Goal: Information Seeking & Learning: Learn about a topic

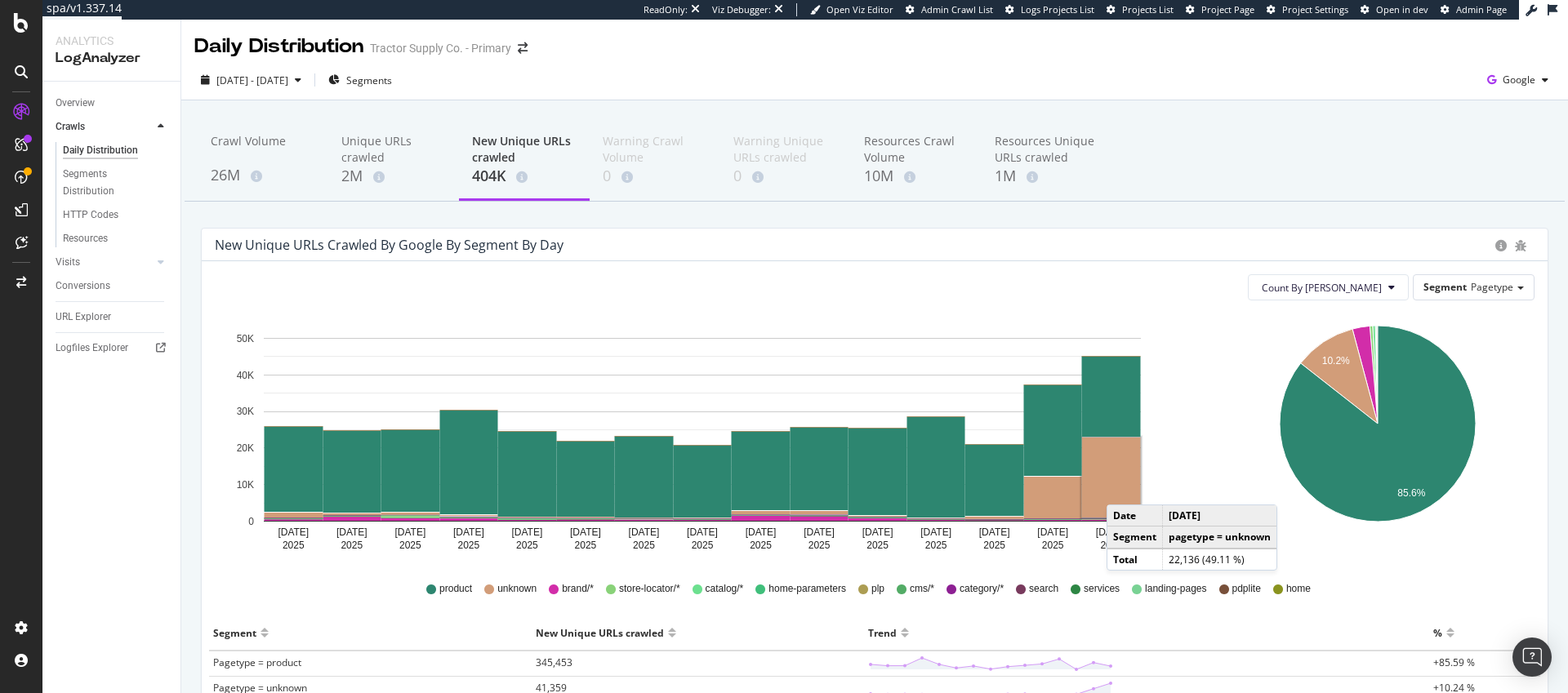
click at [1123, 488] on rect "A chart." at bounding box center [1111, 478] width 59 height 80
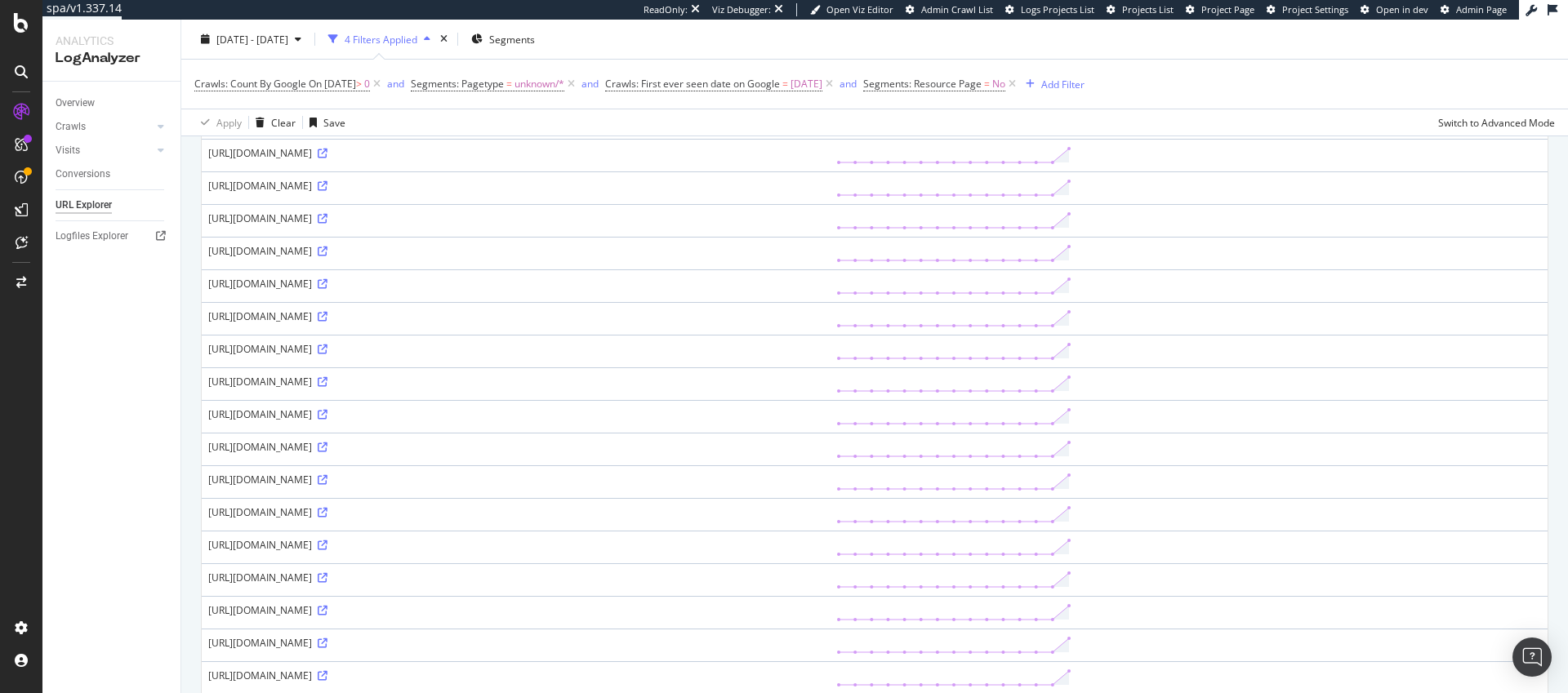
scroll to position [306, 0]
click at [328, 576] on icon at bounding box center [322, 572] width 10 height 10
drag, startPoint x: 776, startPoint y: 213, endPoint x: 210, endPoint y: 213, distance: 566.0
click at [210, 213] on div "https://www.tractorsupply.com/f/1065-x-184-x-95in?filter=1o%7C10.65%20x%2018.4%…" at bounding box center [516, 213] width 615 height 14
copy div "https://www.tractorsupply.com/f/1065-x-184-x-95in?filter=1o%7C10.65%20x%2018.4%…"
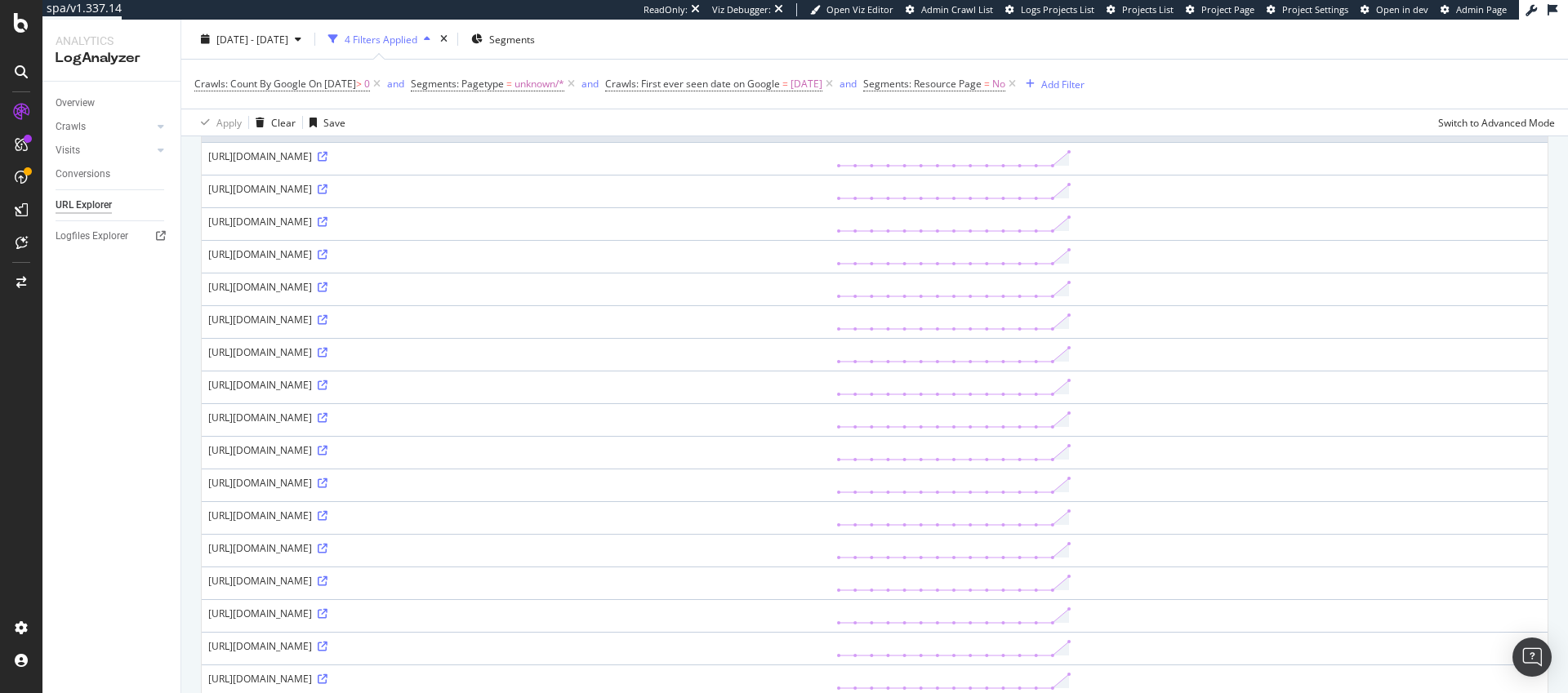
scroll to position [64, 0]
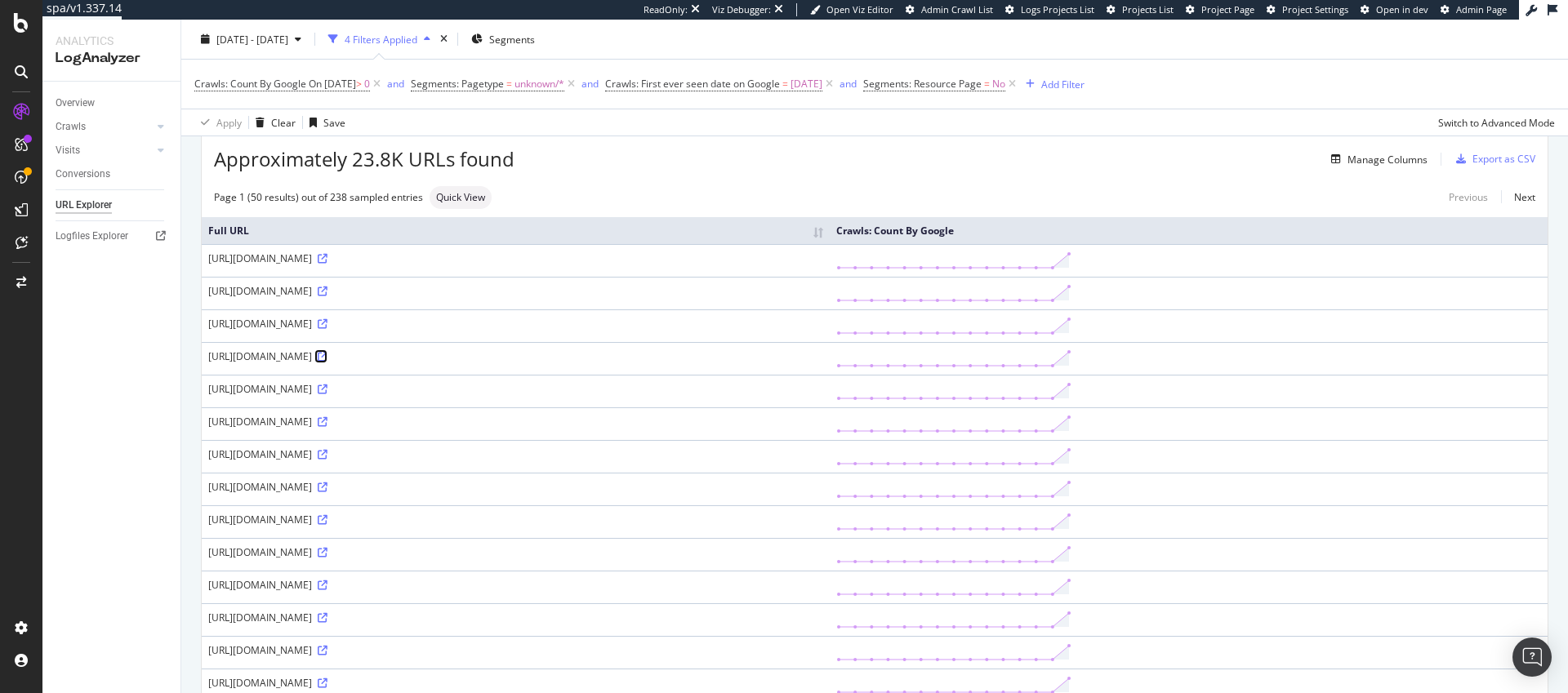
click at [328, 358] on icon at bounding box center [322, 356] width 10 height 10
drag, startPoint x: 445, startPoint y: 388, endPoint x: 363, endPoint y: 390, distance: 82.0
click at [363, 390] on div "https://www.tractorsupply.com/f/10000-14999-sq-ft?filter=1vt%7C10000%20-%201499…" at bounding box center [516, 389] width 615 height 14
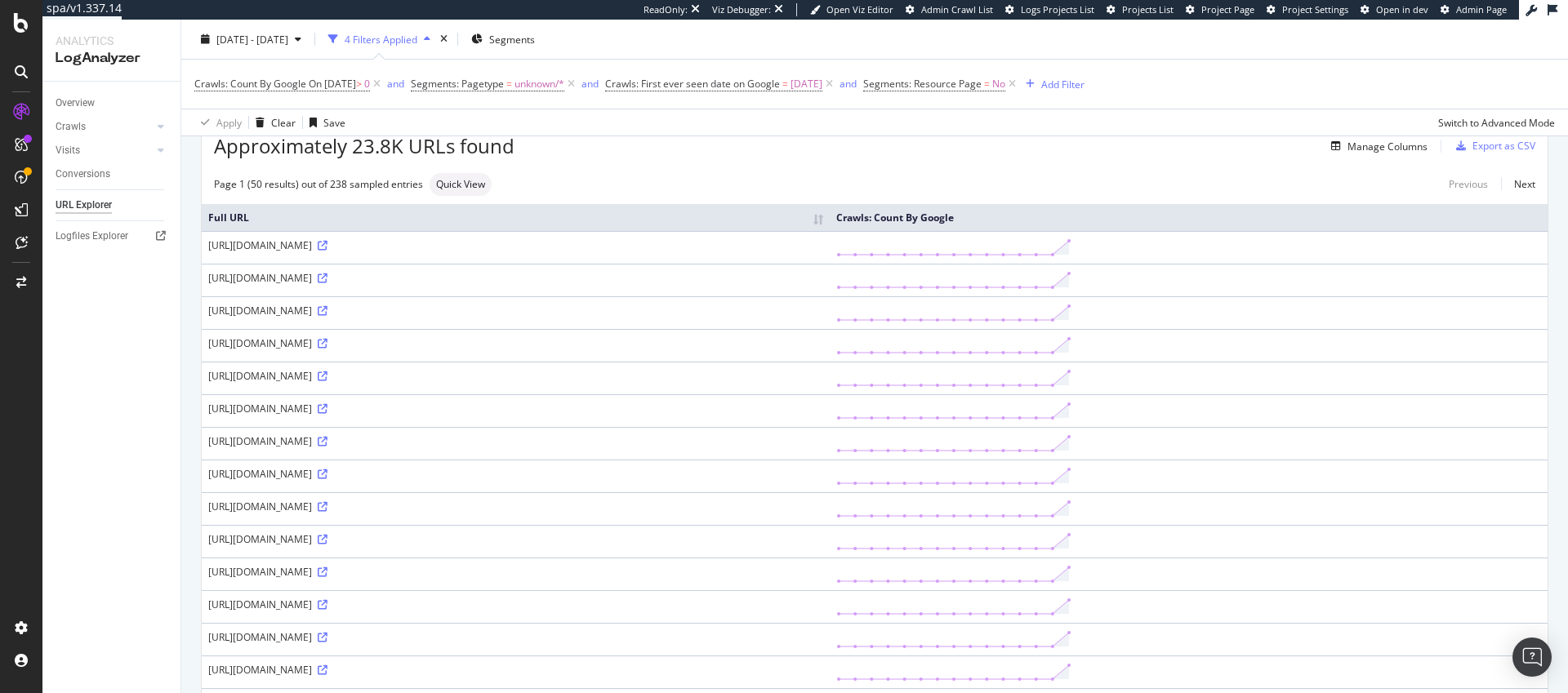
scroll to position [81, 0]
drag, startPoint x: 402, startPoint y: 599, endPoint x: 362, endPoint y: 605, distance: 40.4
click at [362, 605] on div "https://www.tractorsupply.com/f/120-days?filter=22o%7C120%20days%7C%7C4y%7CY" at bounding box center [516, 600] width 615 height 14
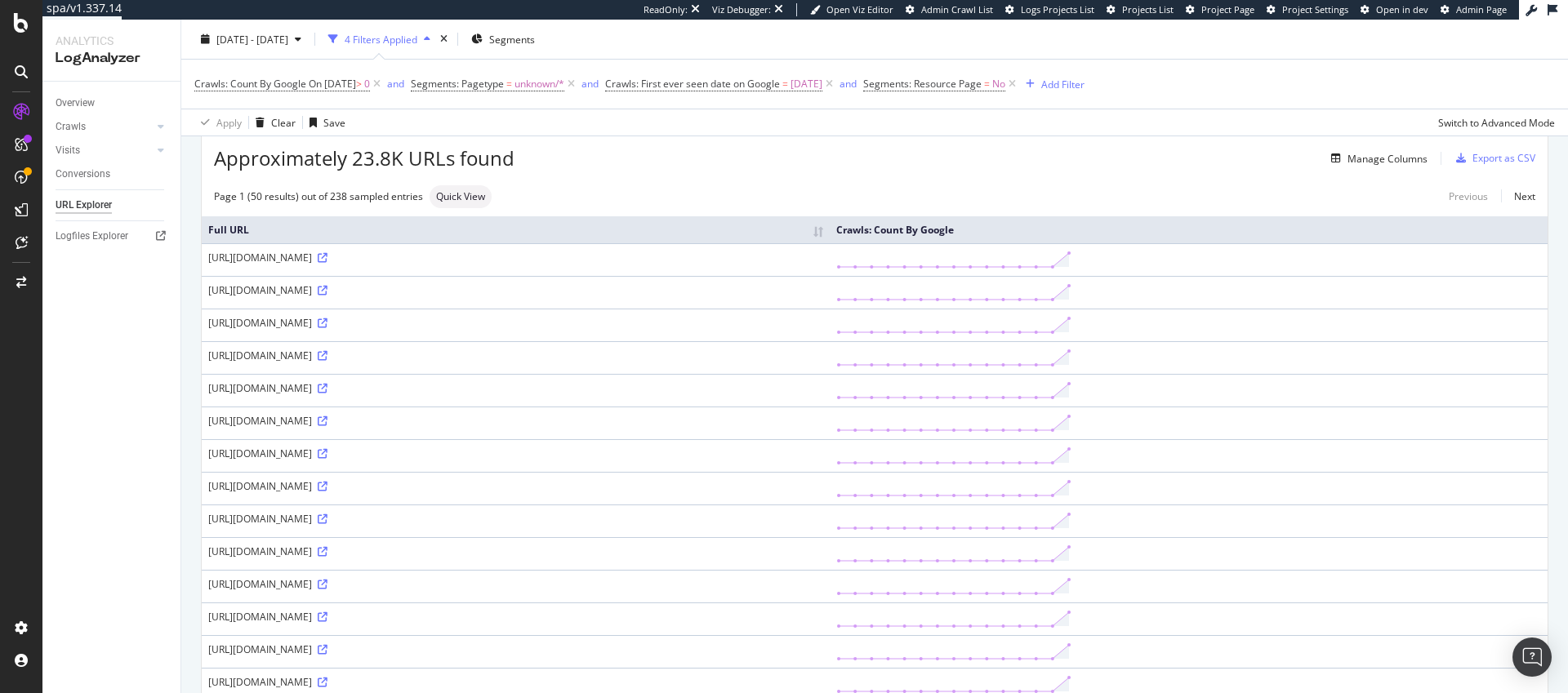
scroll to position [60, 0]
click at [83, 128] on div "Crawls" at bounding box center [71, 126] width 30 height 17
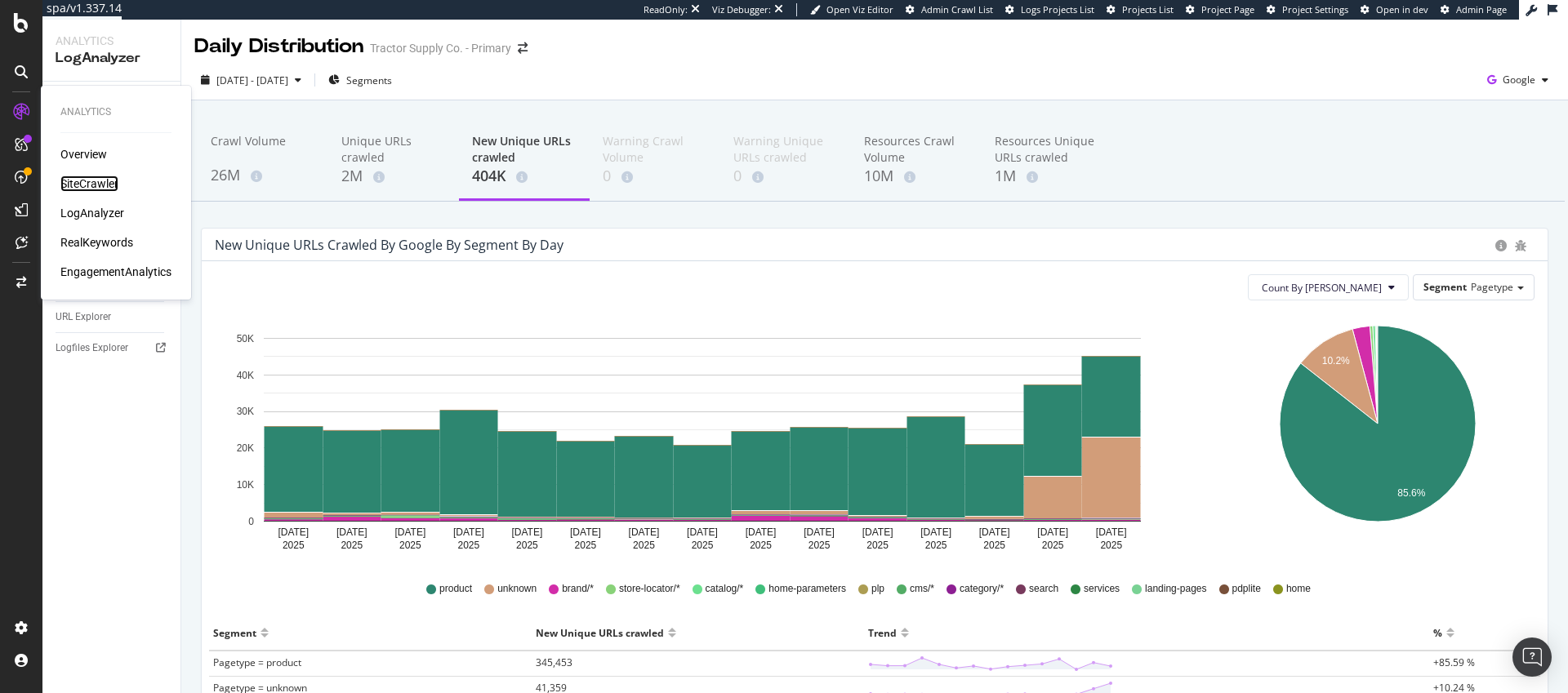
click at [98, 184] on div "SiteCrawler" at bounding box center [89, 184] width 58 height 16
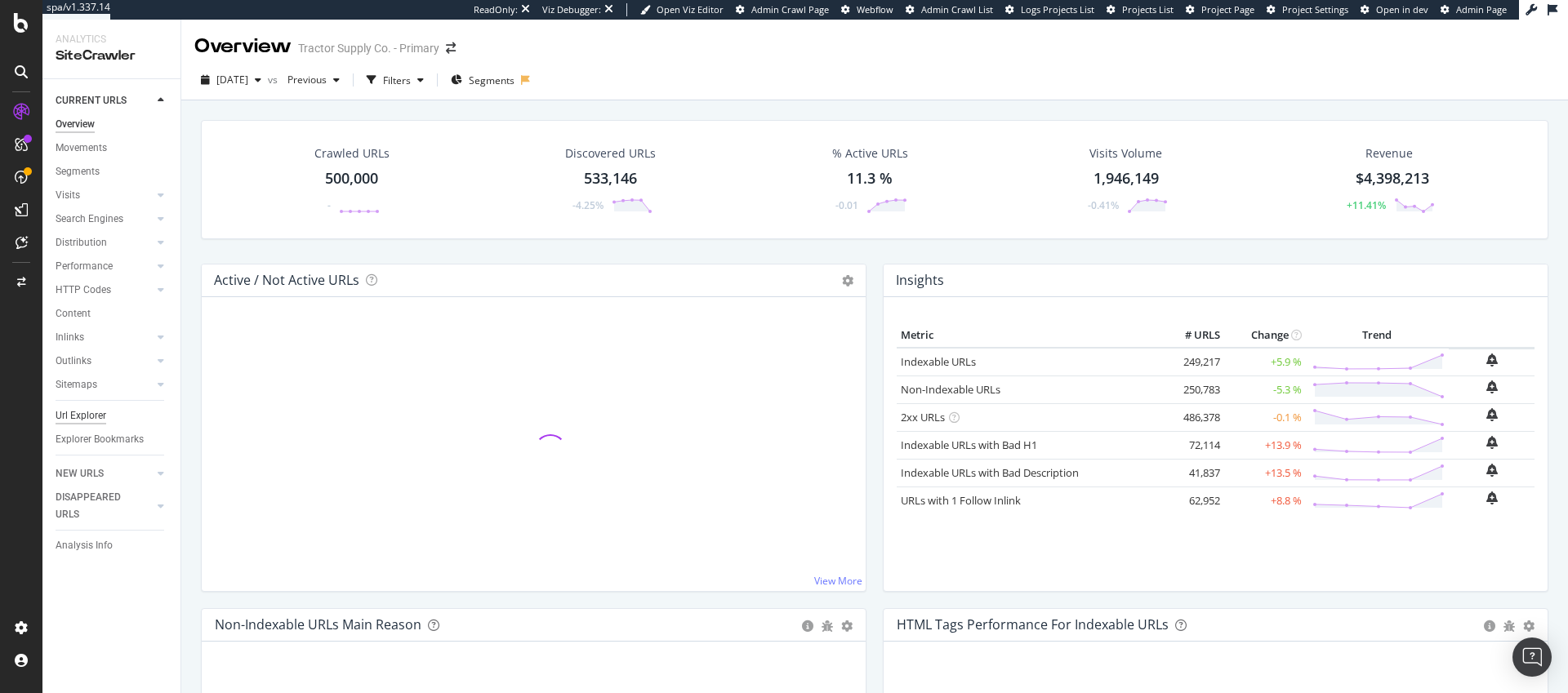
click at [84, 415] on div "Url Explorer" at bounding box center [80, 415] width 50 height 17
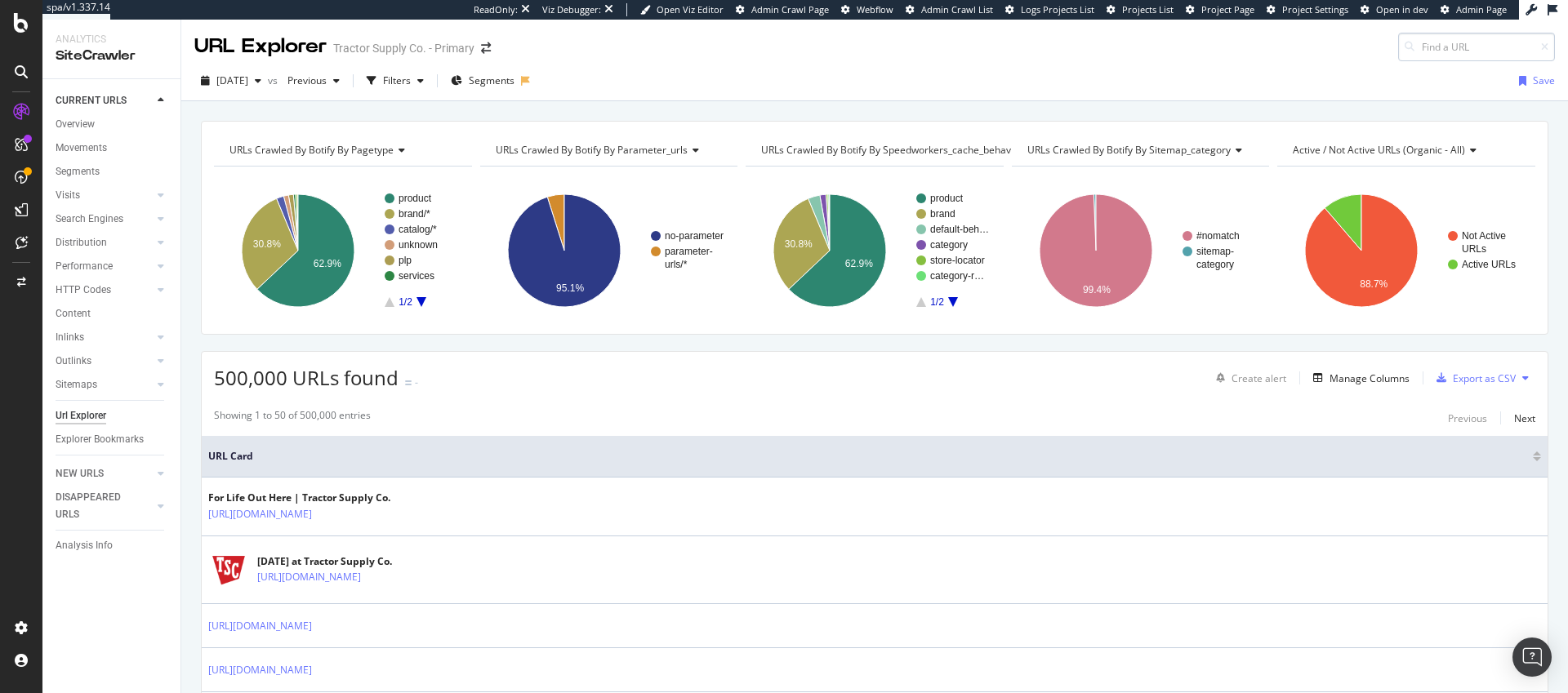
click at [1430, 51] on input at bounding box center [1477, 47] width 157 height 28
type input "14-w"
click at [411, 84] on div "Filters" at bounding box center [397, 80] width 27 height 14
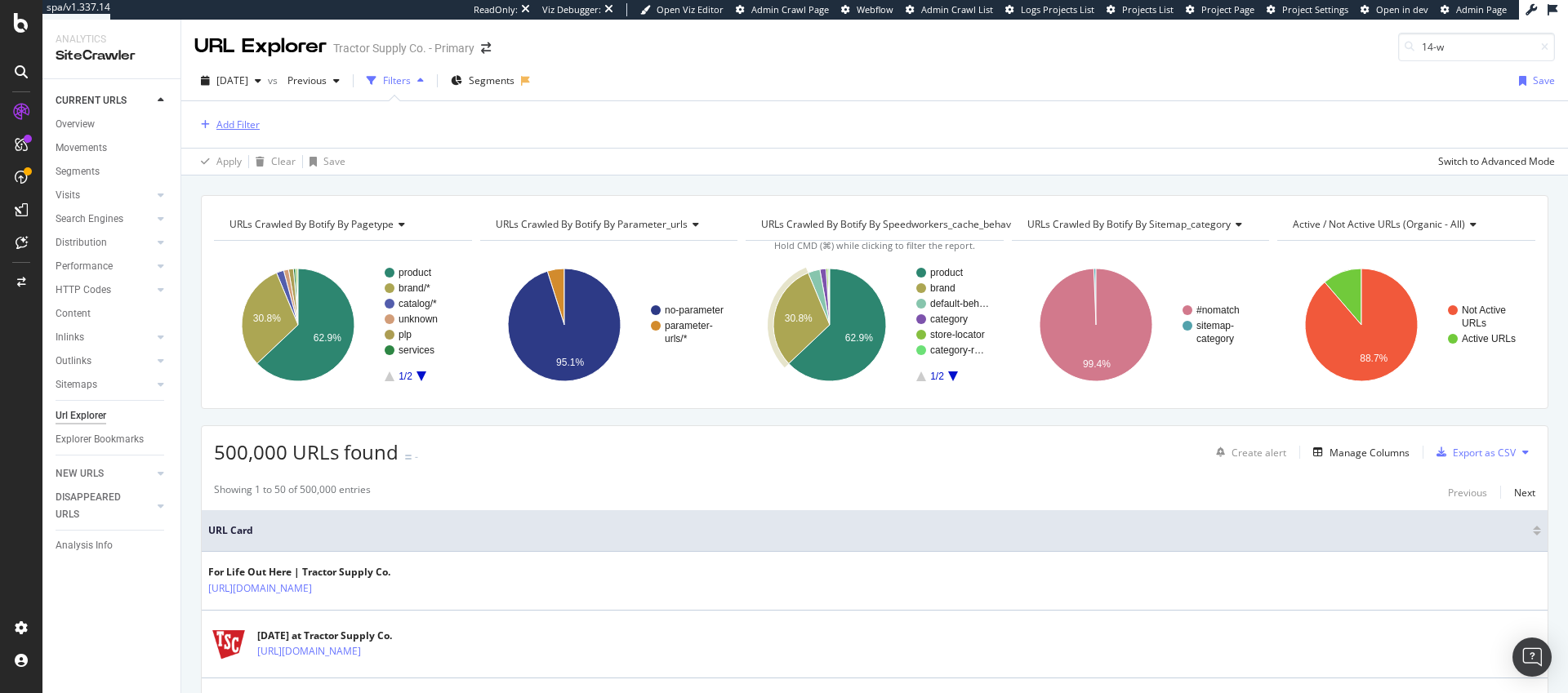
click at [251, 122] on div "Add Filter" at bounding box center [238, 124] width 43 height 14
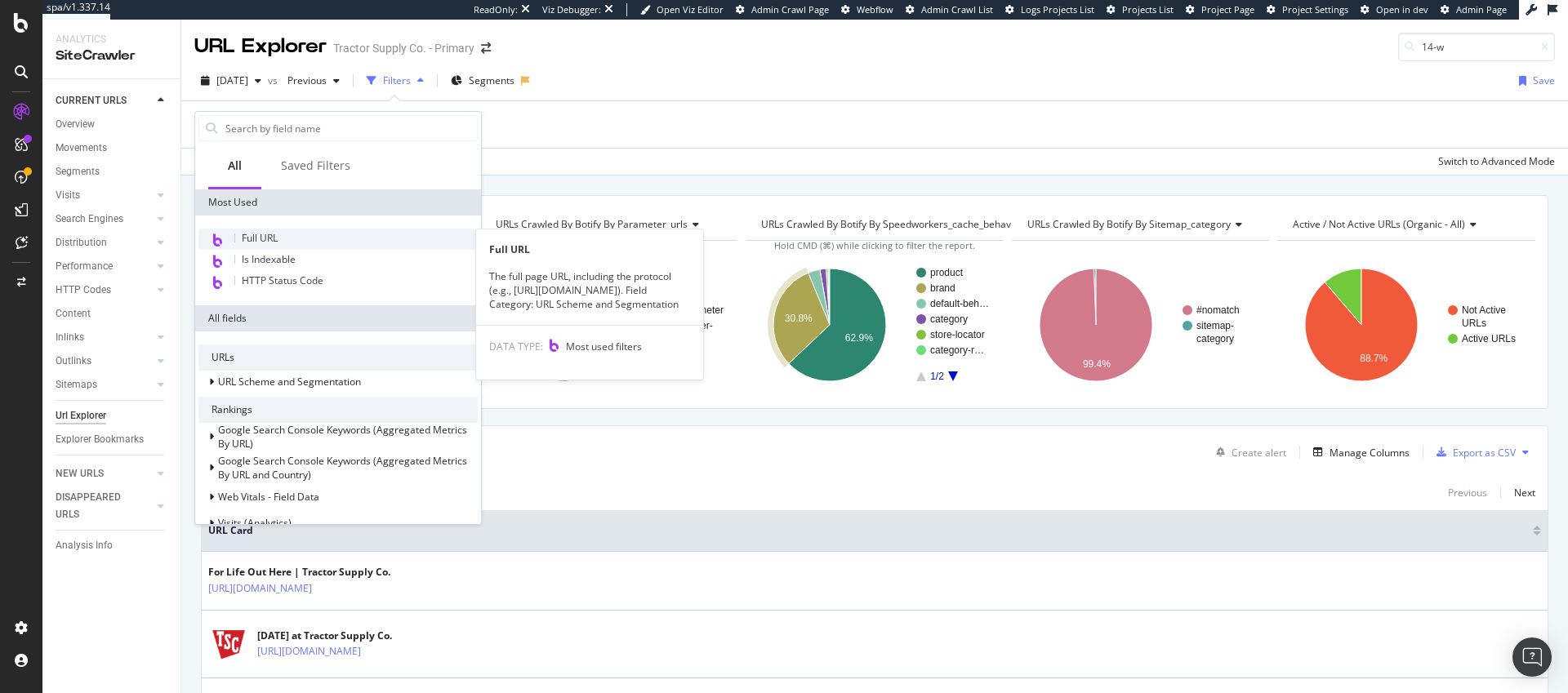
click at [256, 240] on span "Full URL" at bounding box center [260, 238] width 36 height 14
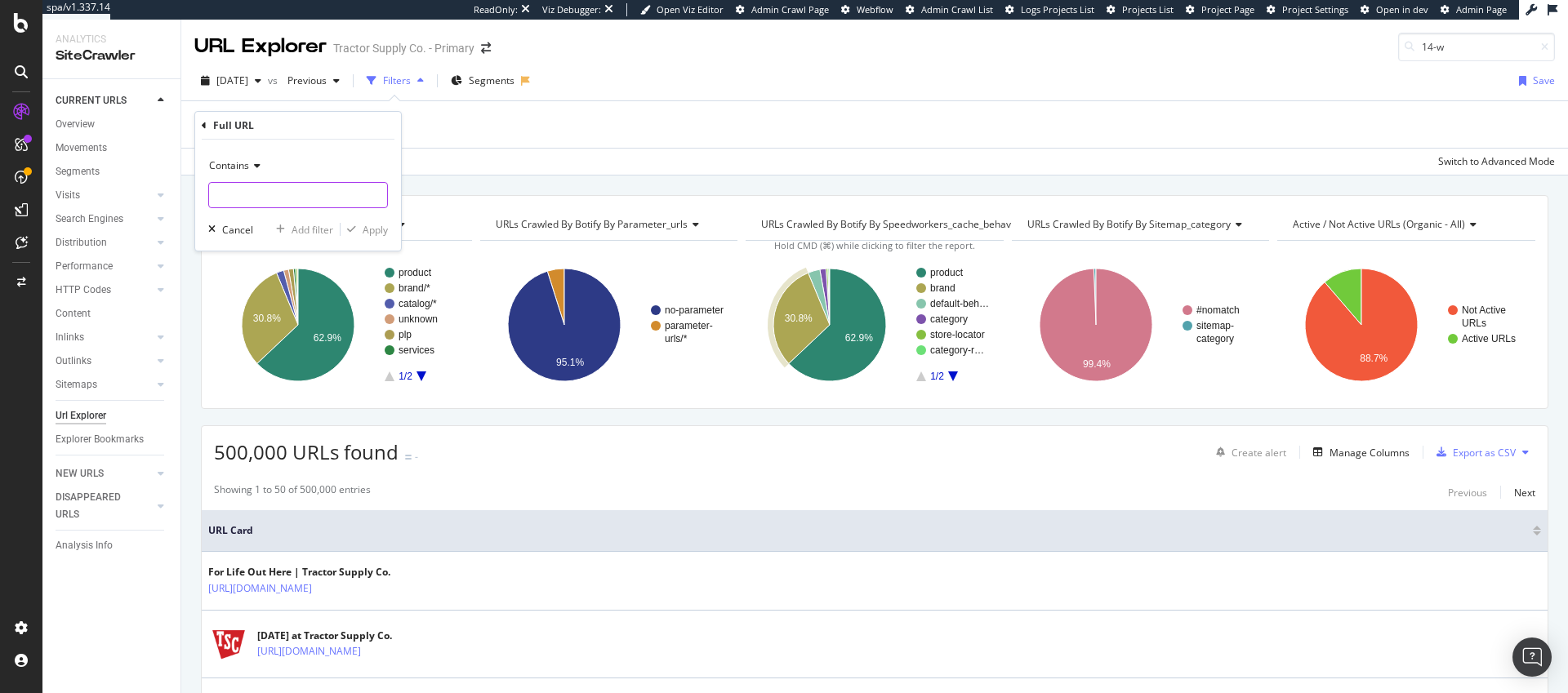
click at [254, 190] on input "text" at bounding box center [299, 195] width 178 height 26
type input "14-w"
click at [372, 231] on div "Apply" at bounding box center [375, 230] width 26 height 14
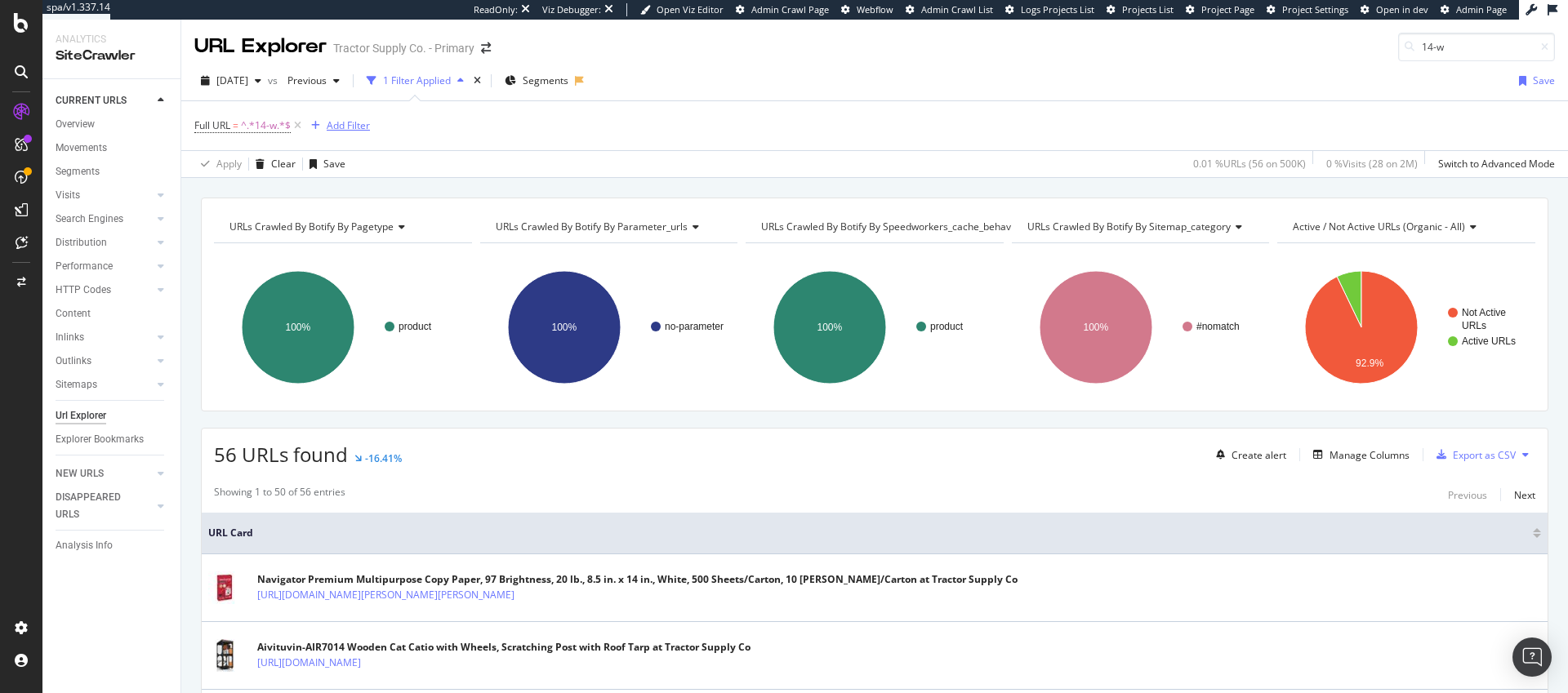
click at [355, 132] on div "Add Filter" at bounding box center [348, 125] width 43 height 14
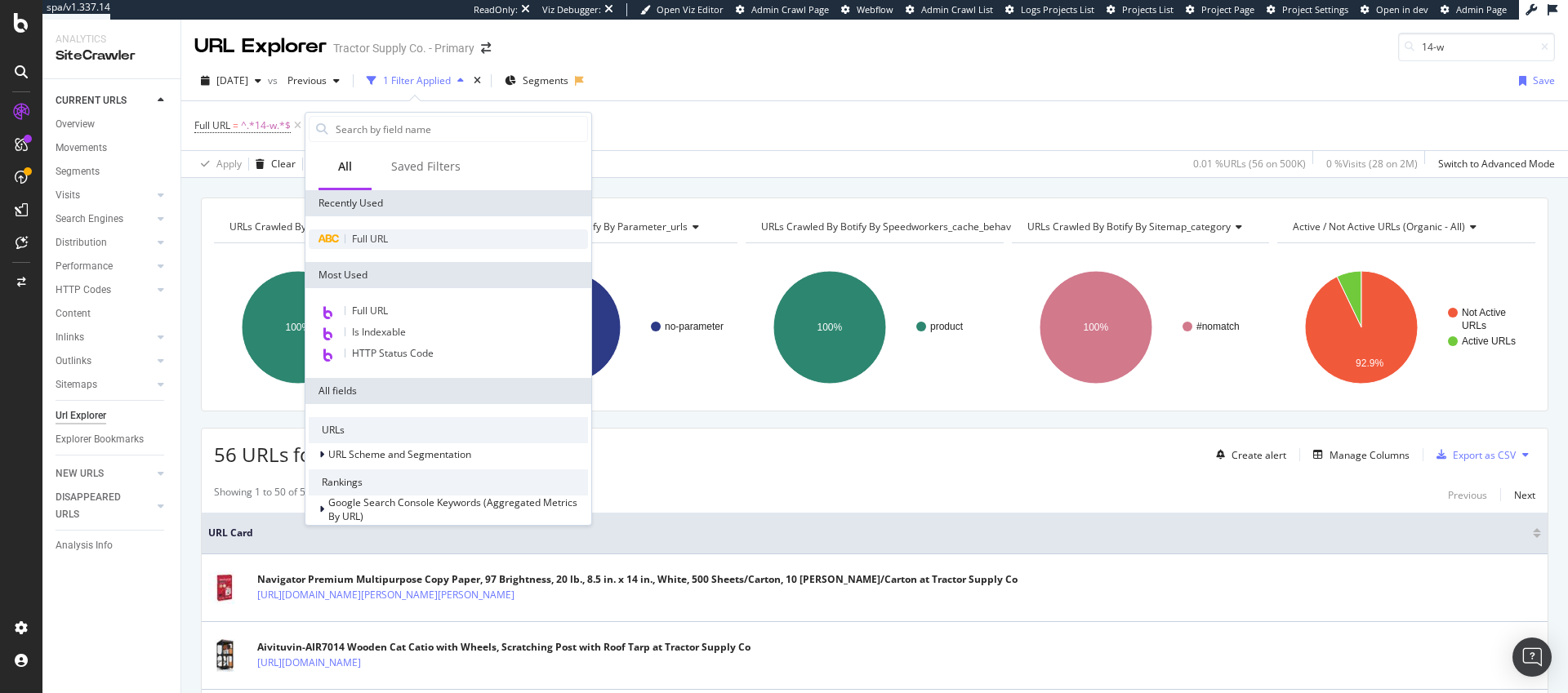
click at [363, 244] on span "Full URL" at bounding box center [369, 239] width 36 height 14
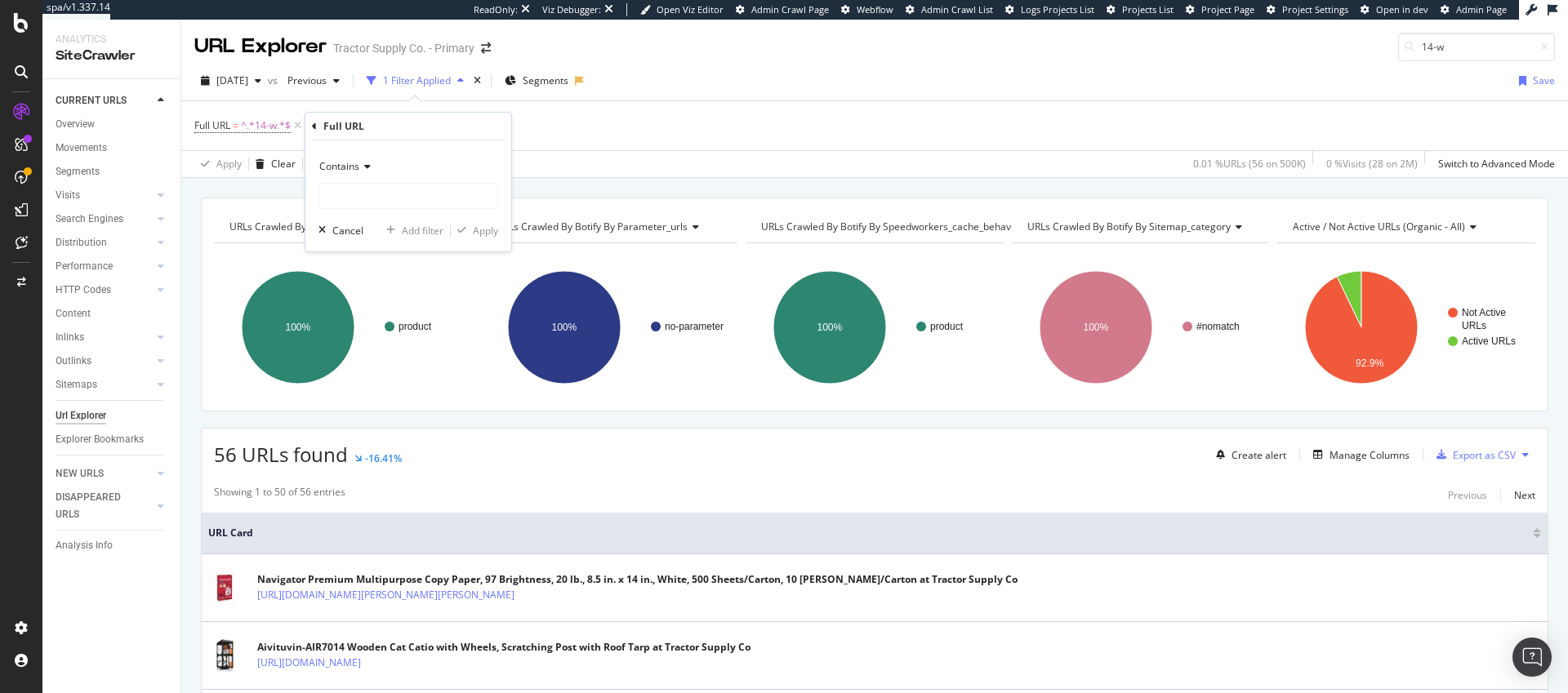
click at [337, 167] on span "Contains" at bounding box center [338, 166] width 40 height 14
click at [367, 349] on span "Doesn't contain" at bounding box center [362, 349] width 71 height 14
click at [373, 201] on input "text" at bounding box center [408, 196] width 178 height 26
type input "/product/"
click at [483, 234] on div "Apply" at bounding box center [485, 230] width 26 height 14
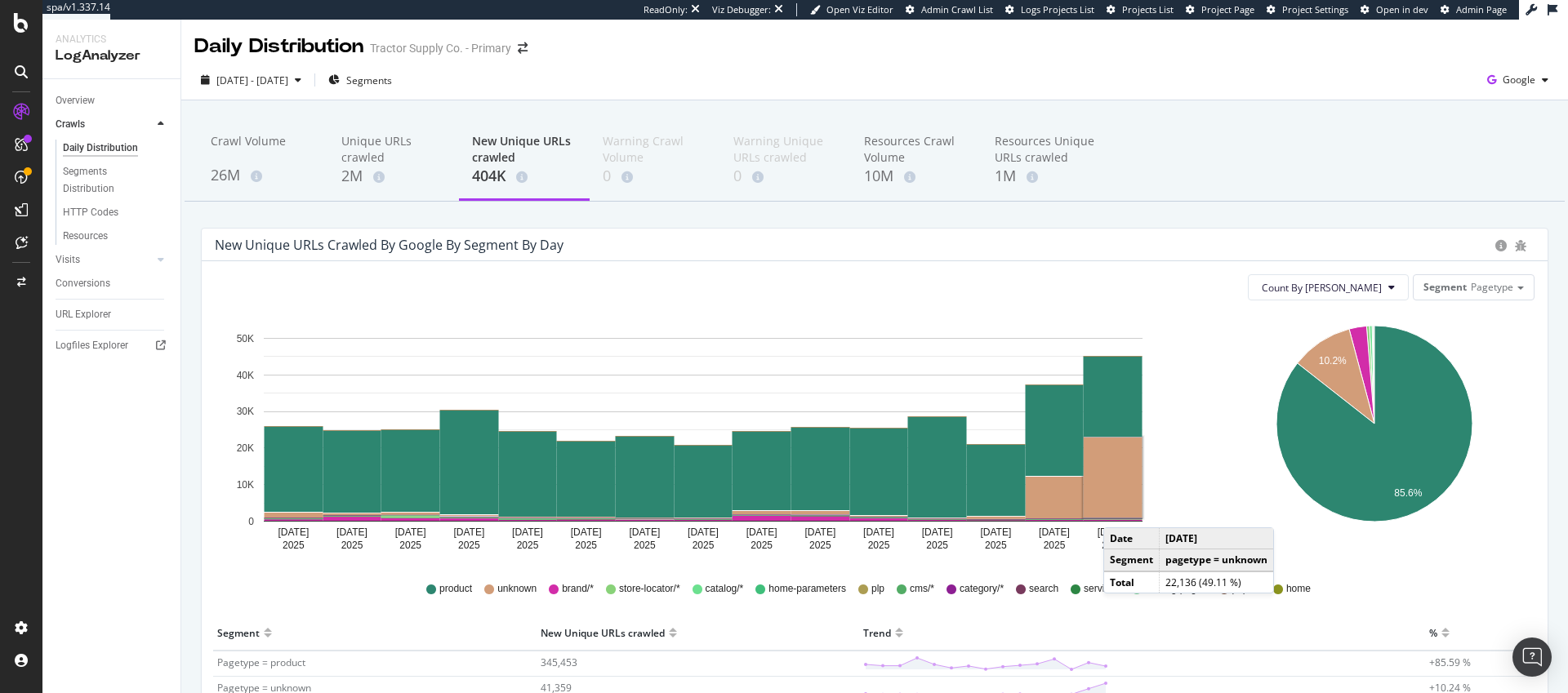
click at [1120, 511] on rect "A chart." at bounding box center [1113, 478] width 59 height 80
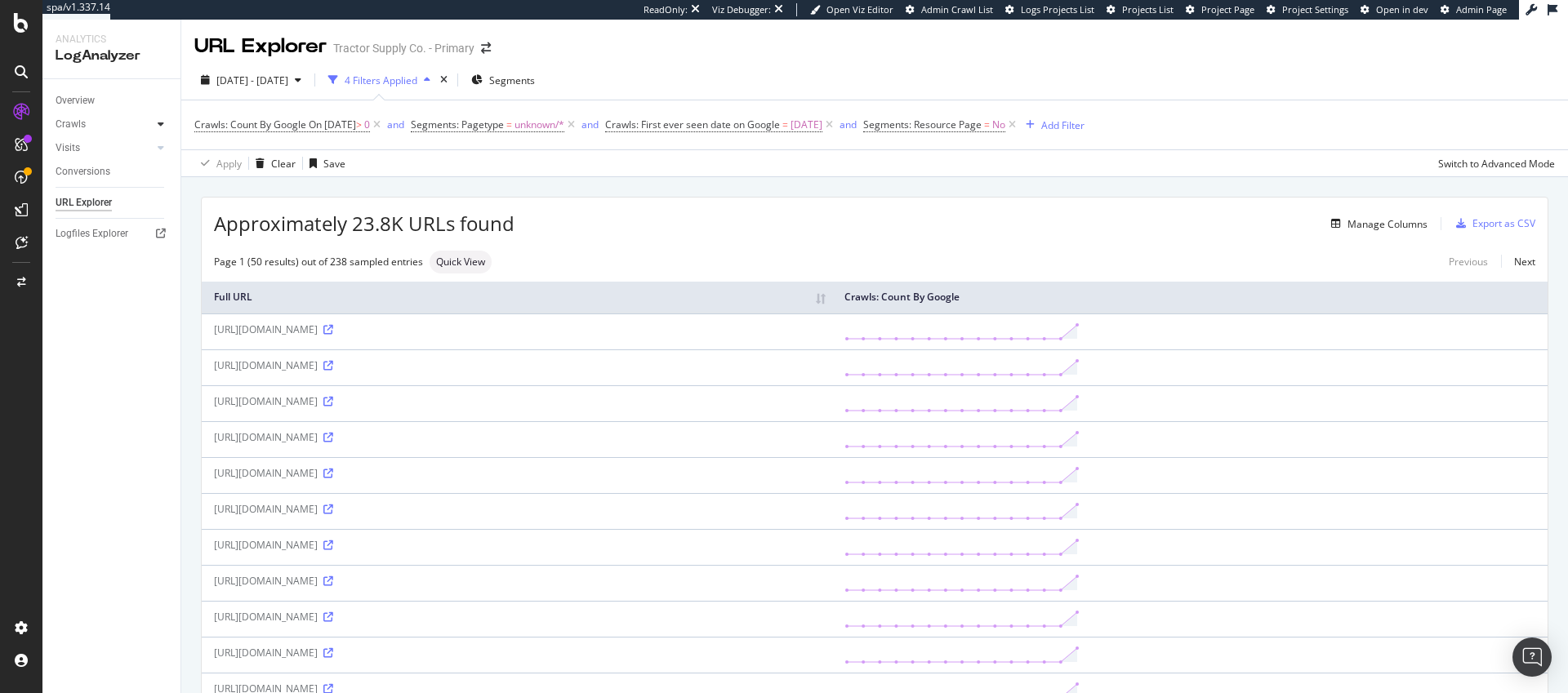
click at [163, 124] on icon at bounding box center [160, 124] width 6 height 10
click at [78, 124] on div "Crawls" at bounding box center [71, 124] width 30 height 17
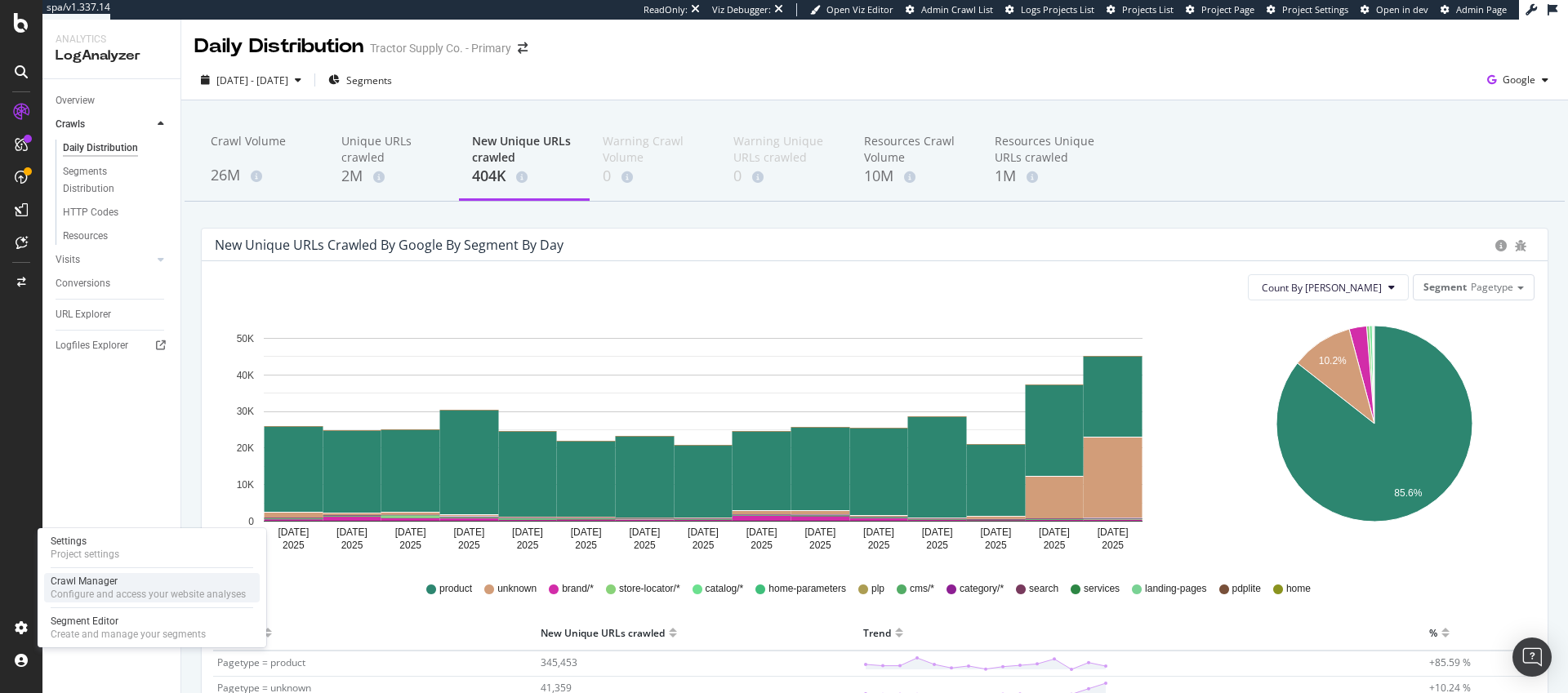
click at [111, 599] on div "Configure and access your website analyses" at bounding box center [148, 594] width 195 height 13
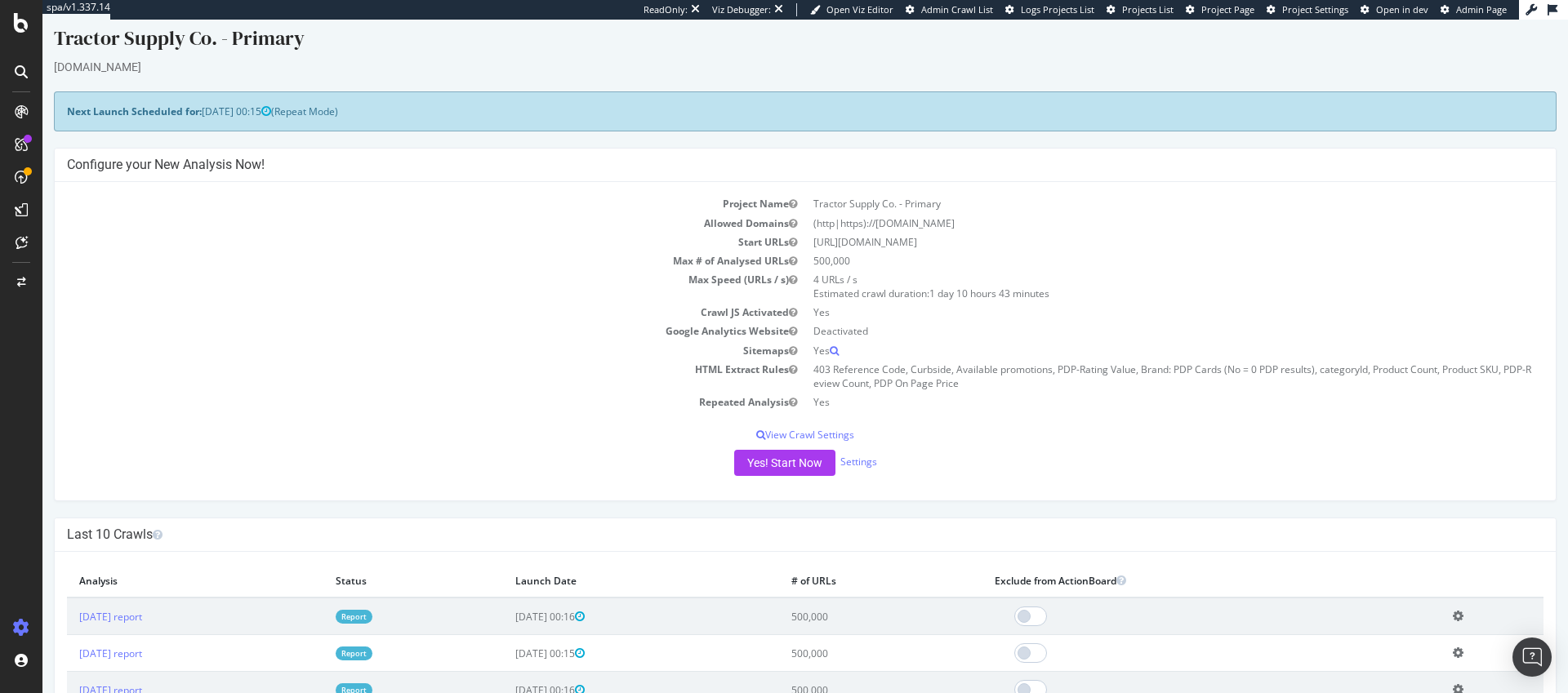
scroll to position [43, 0]
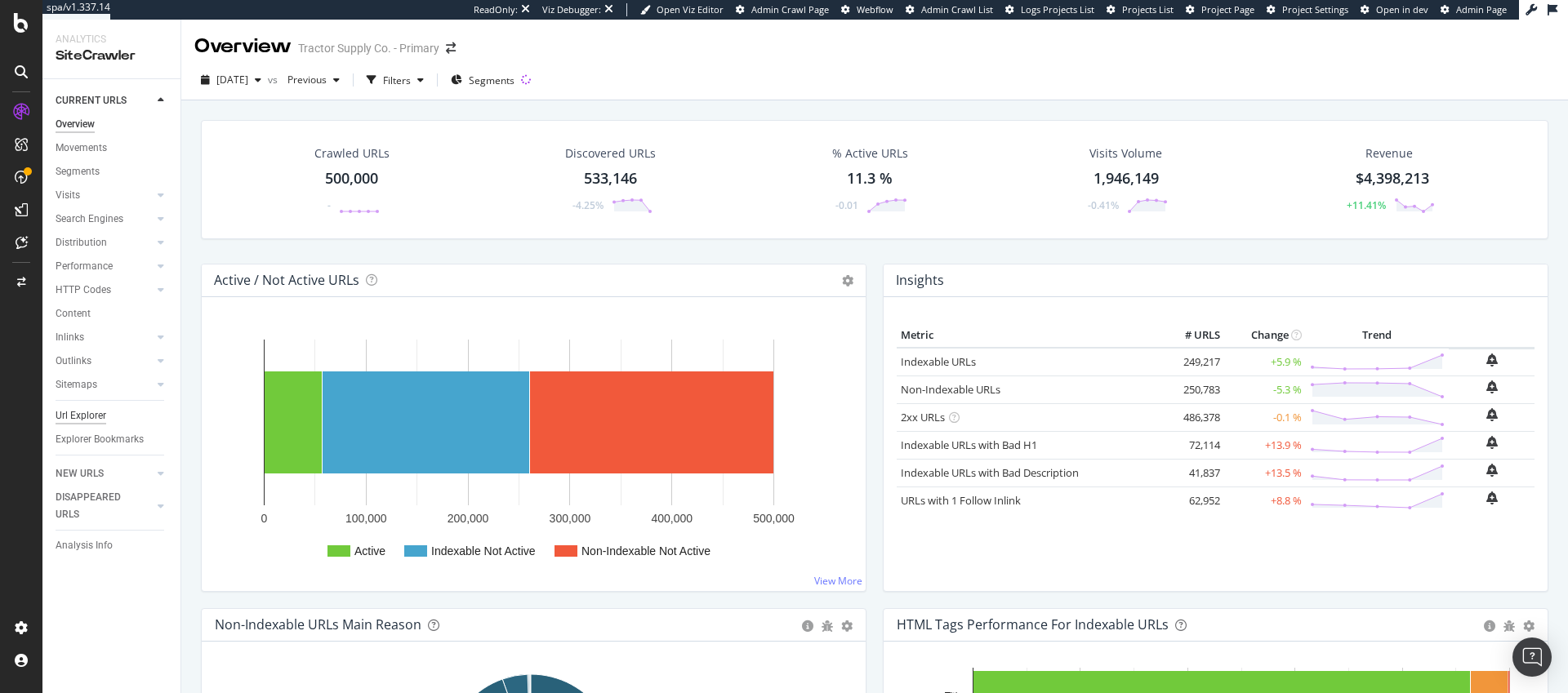
click at [97, 417] on div "Url Explorer" at bounding box center [80, 415] width 50 height 17
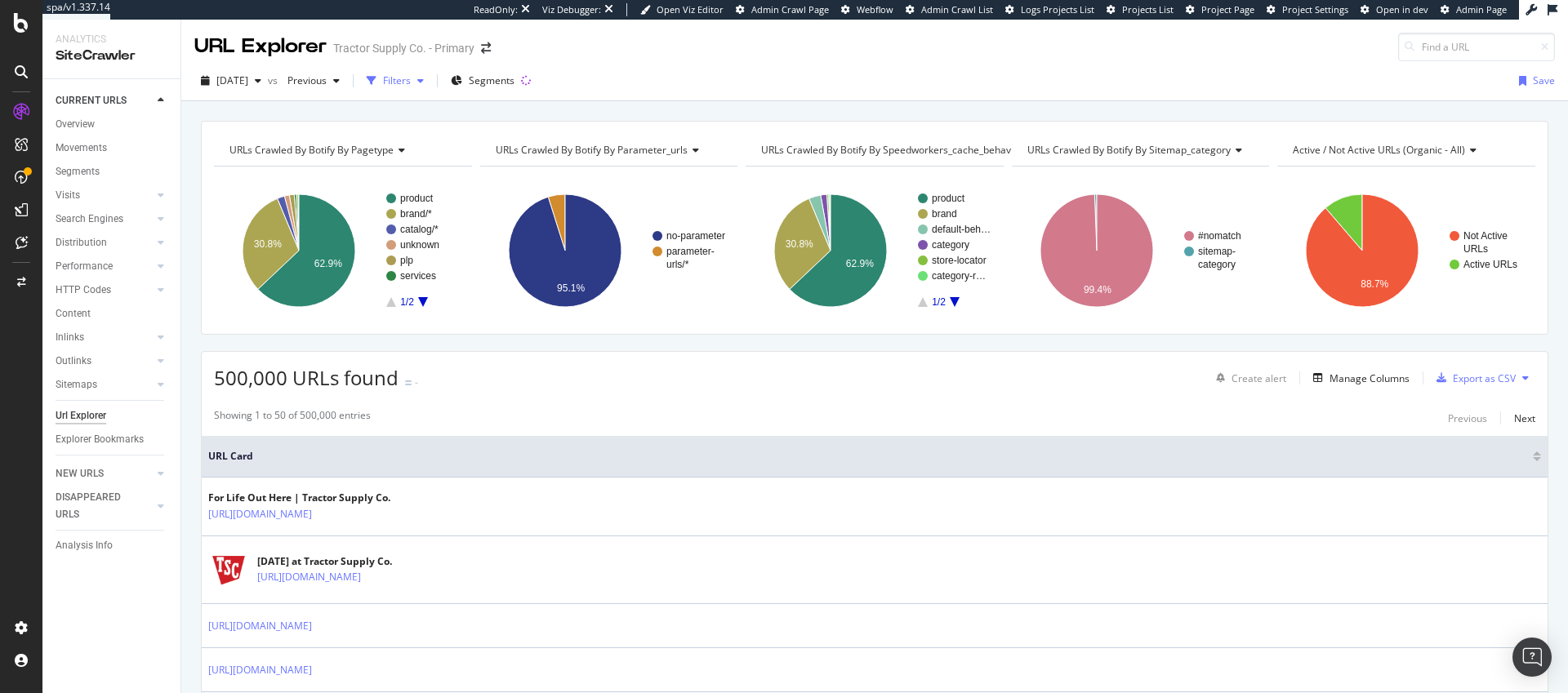
click at [411, 78] on div "Filters" at bounding box center [397, 80] width 27 height 14
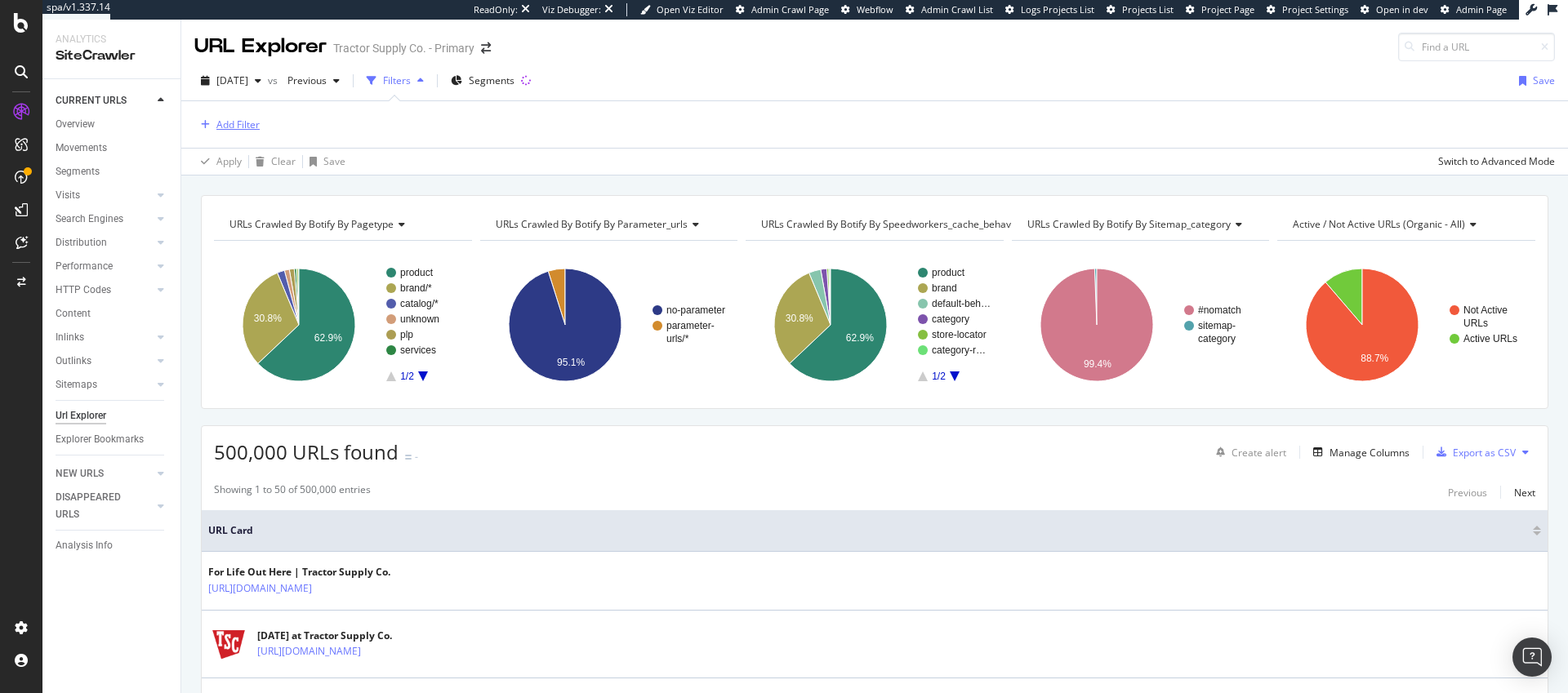
click at [239, 124] on div "Add Filter" at bounding box center [238, 124] width 43 height 14
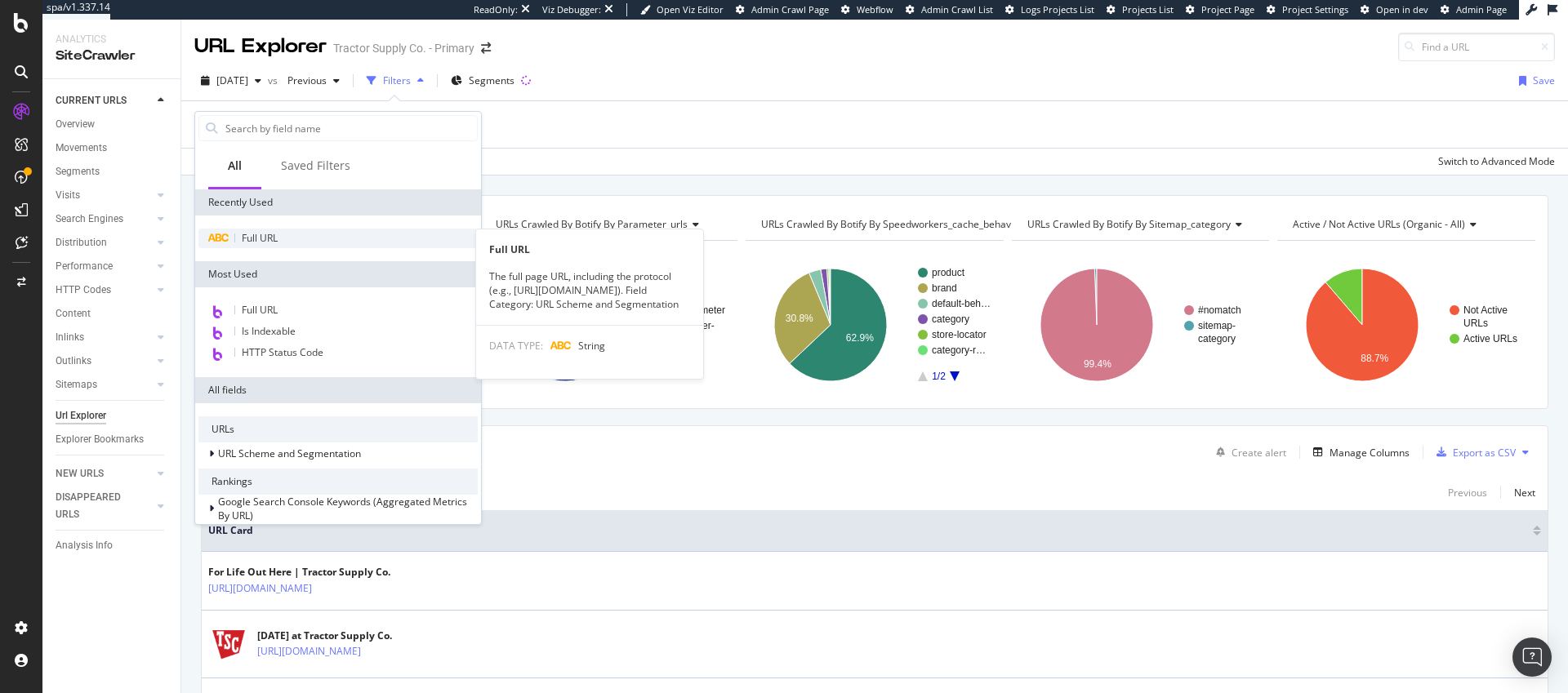
click at [259, 242] on span "Full URL" at bounding box center [260, 238] width 36 height 14
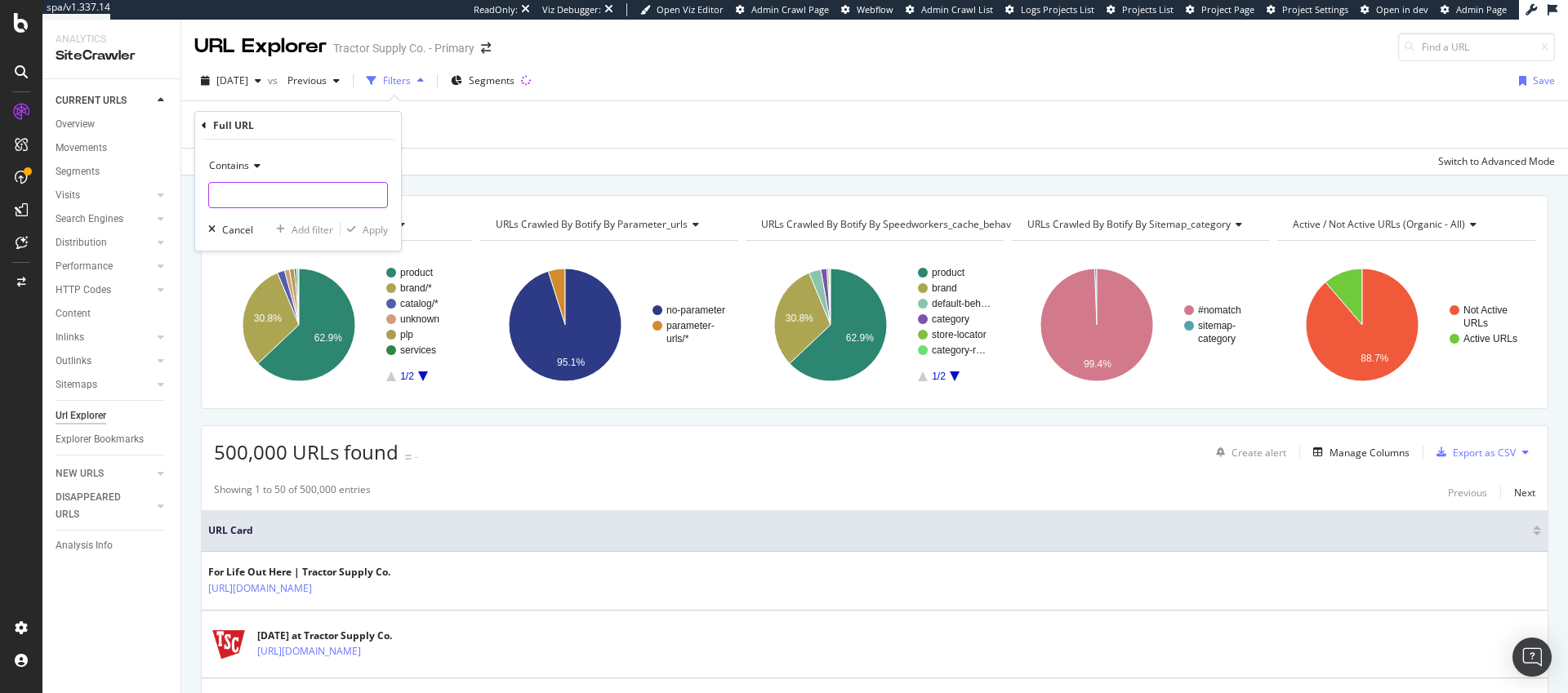
click at [247, 202] on input "text" at bounding box center [299, 195] width 178 height 26
type input "/f/"
click at [378, 232] on div "Apply" at bounding box center [375, 230] width 26 height 14
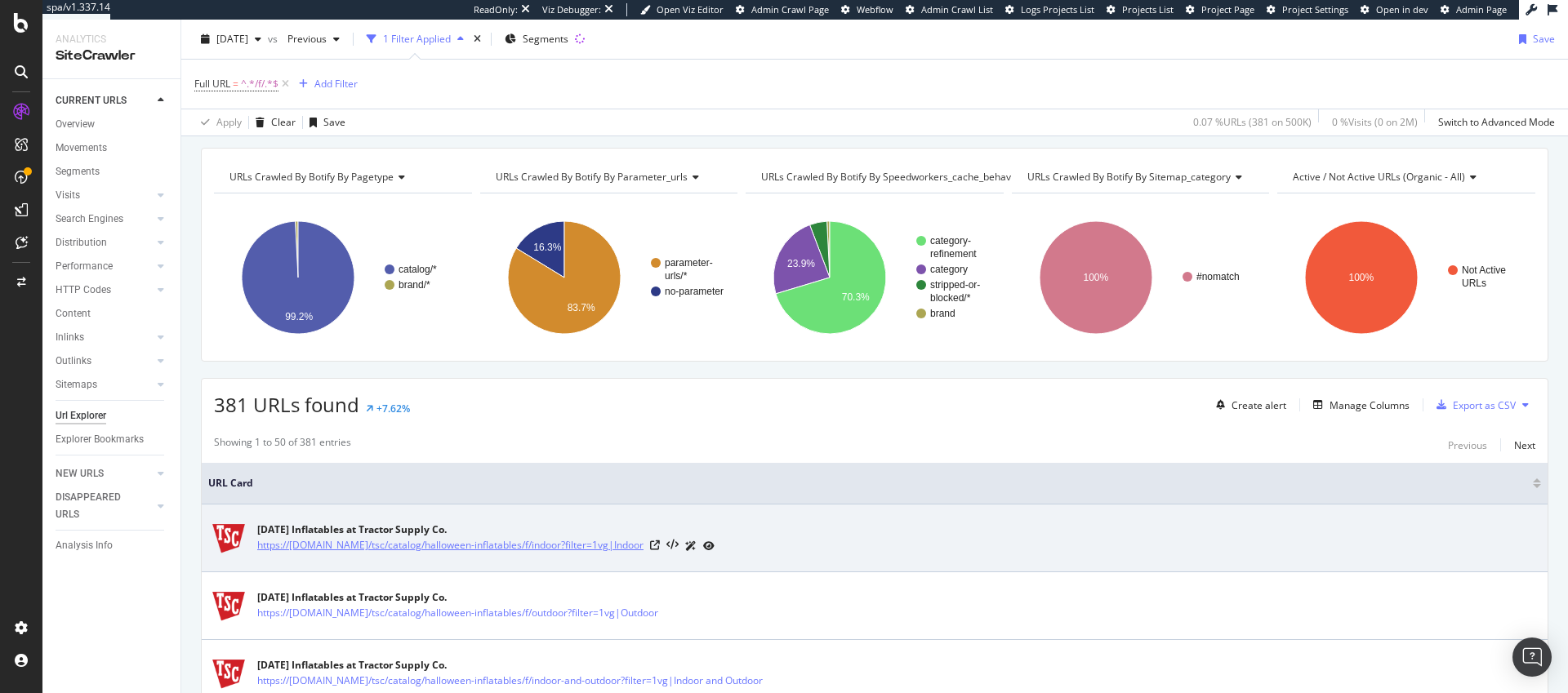
scroll to position [77, 0]
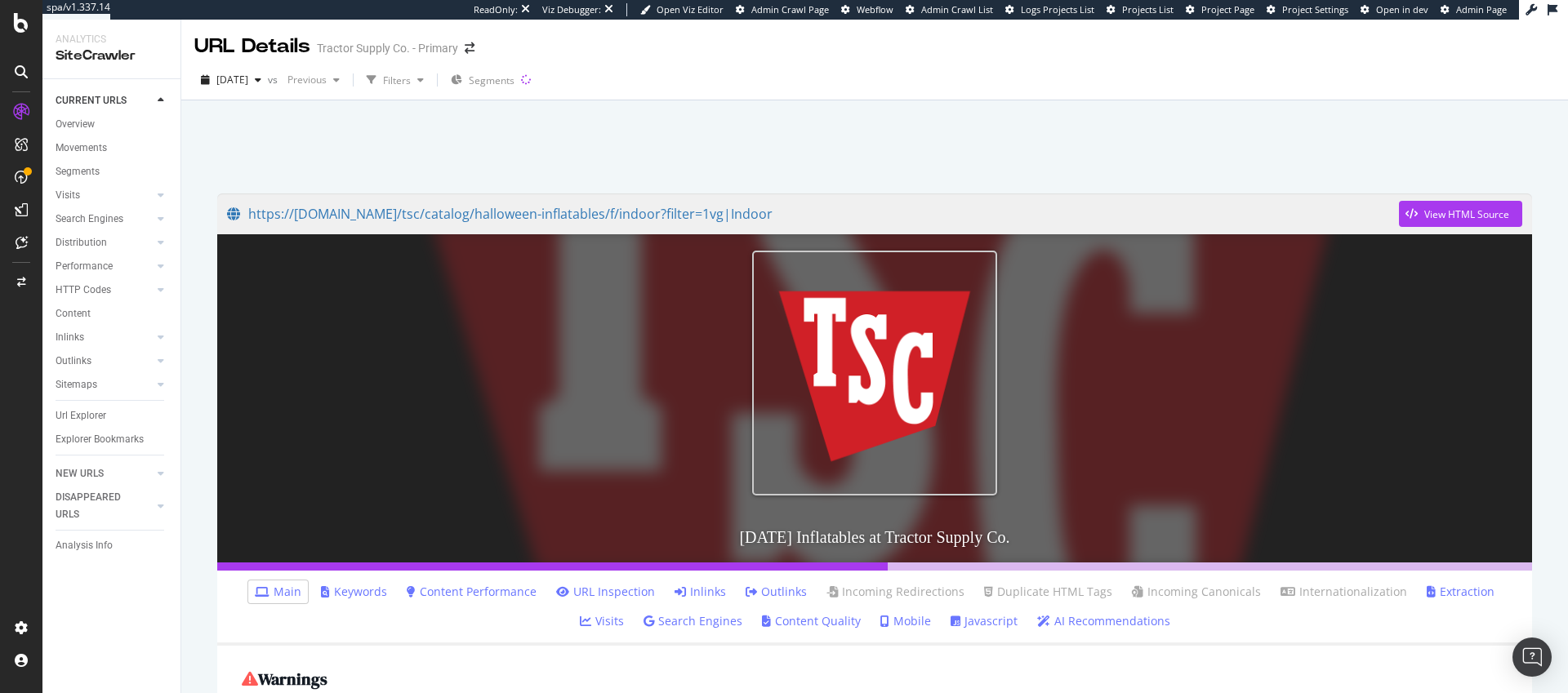
click at [681, 590] on link "Inlinks" at bounding box center [701, 591] width 51 height 16
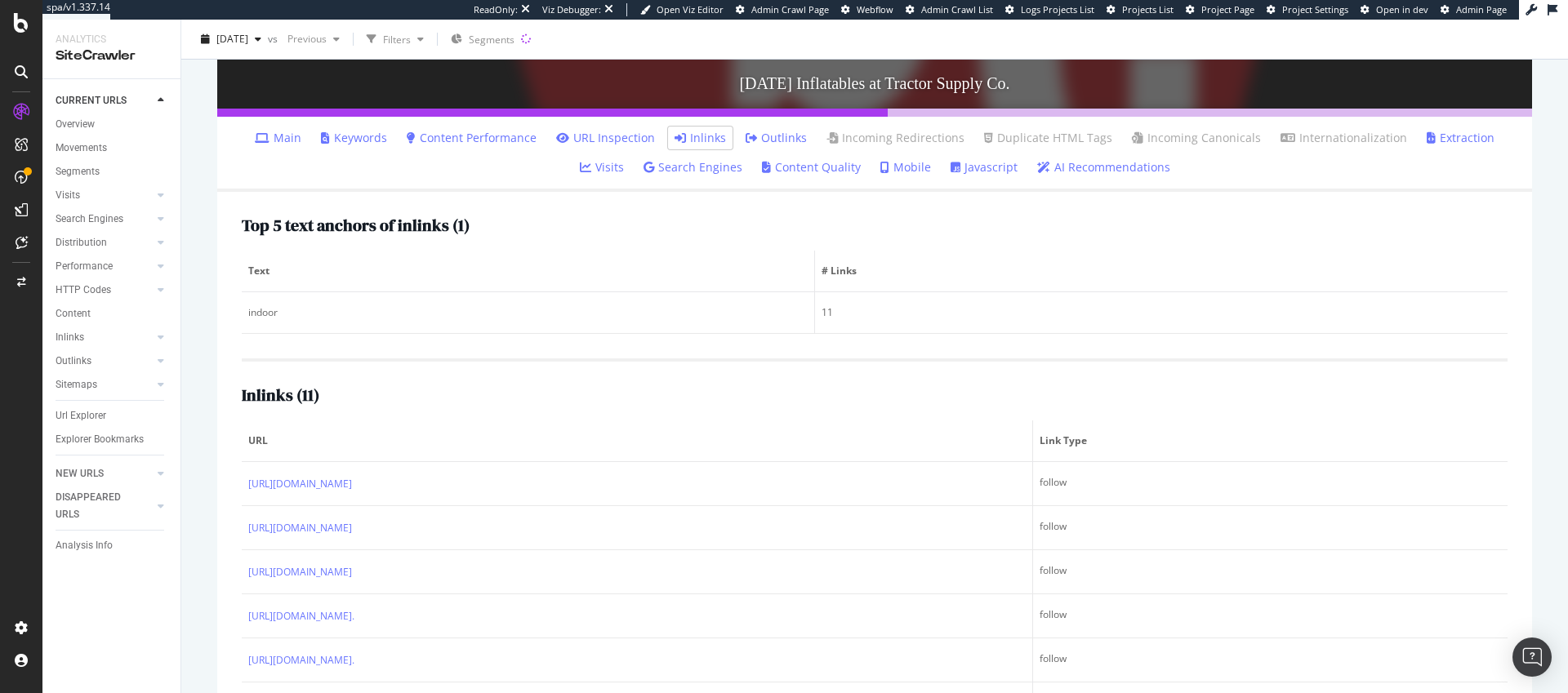
scroll to position [458, 0]
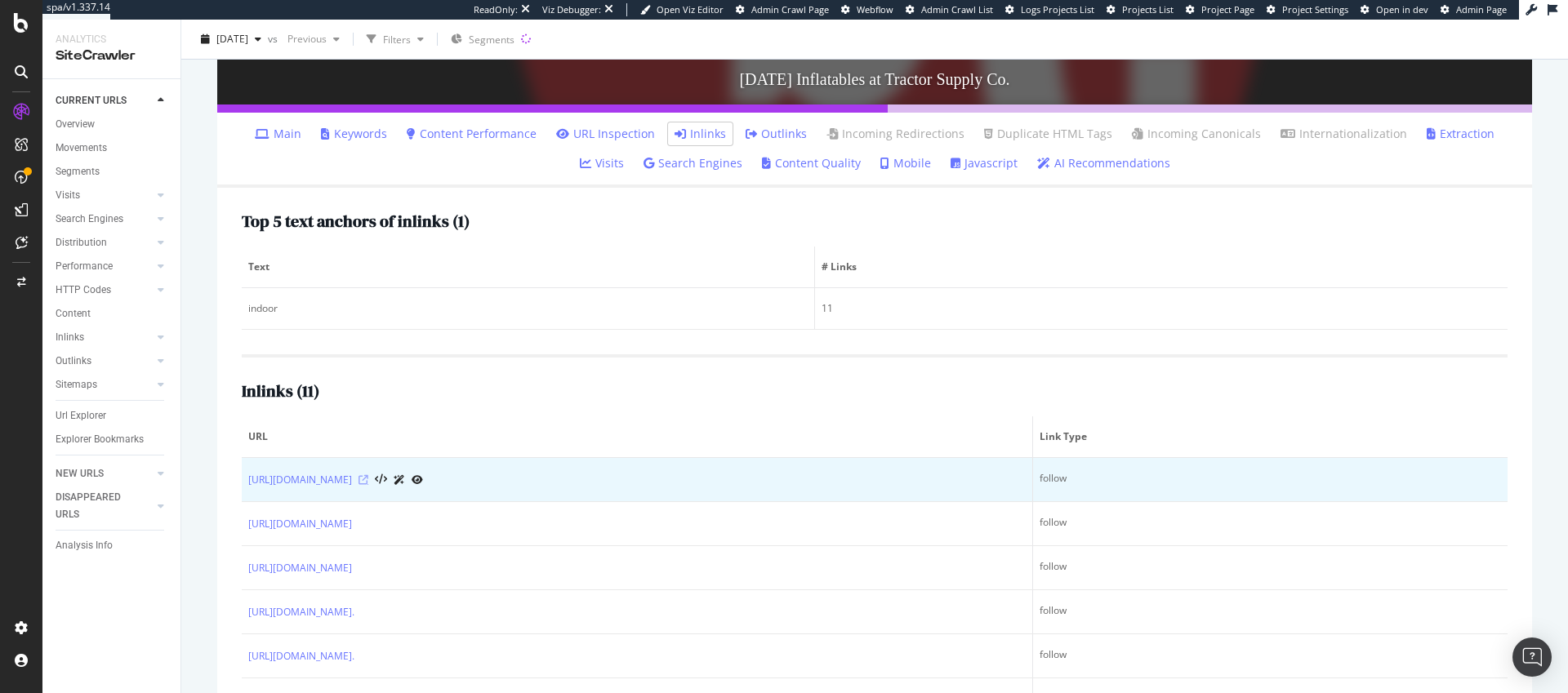
click at [368, 481] on icon at bounding box center [363, 479] width 10 height 10
